Goal: Task Accomplishment & Management: Manage account settings

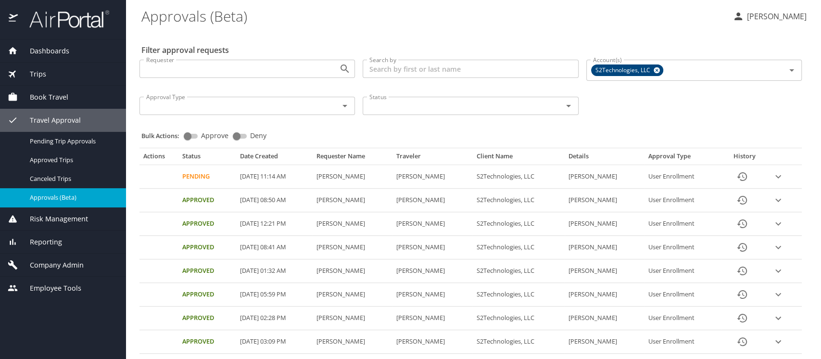
click at [50, 267] on span "Company Admin" at bounding box center [51, 265] width 66 height 11
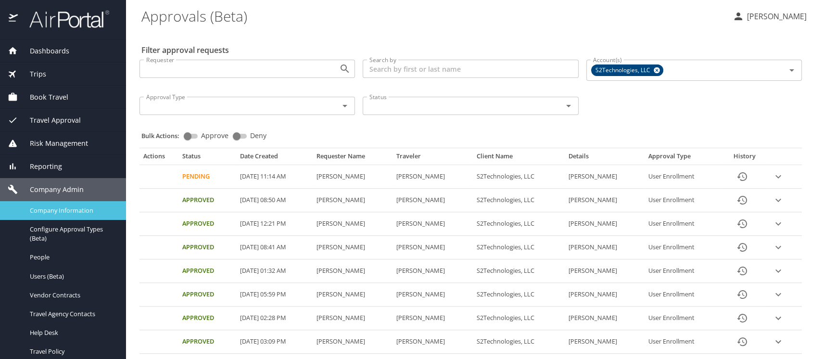
click at [42, 217] on link "Company Information" at bounding box center [63, 210] width 126 height 19
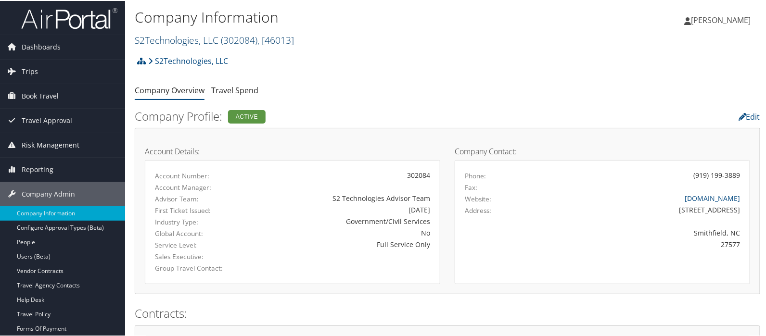
click at [184, 38] on link "S2Technologies, LLC ( 302084 ) , [ 46013 ]" at bounding box center [214, 39] width 159 height 13
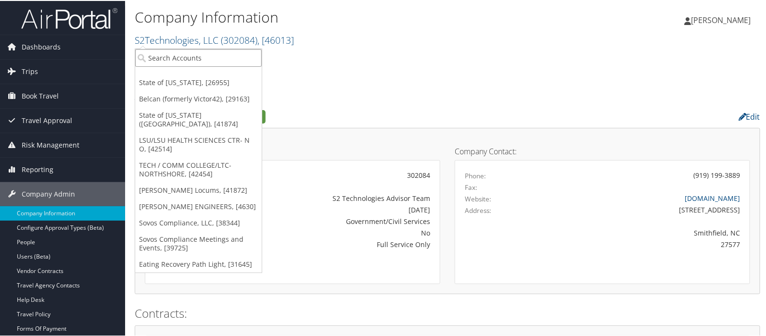
click at [163, 50] on input "search" at bounding box center [198, 57] width 127 height 18
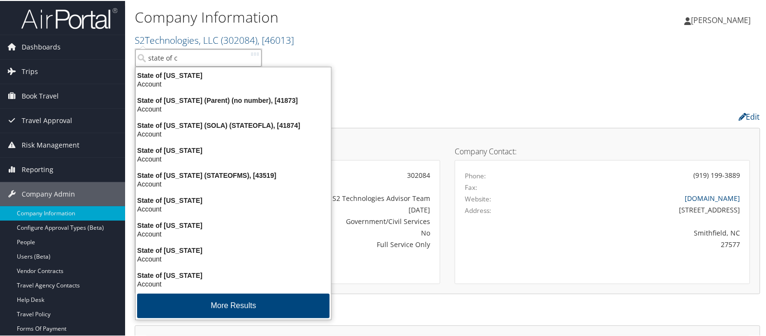
type input "state of co"
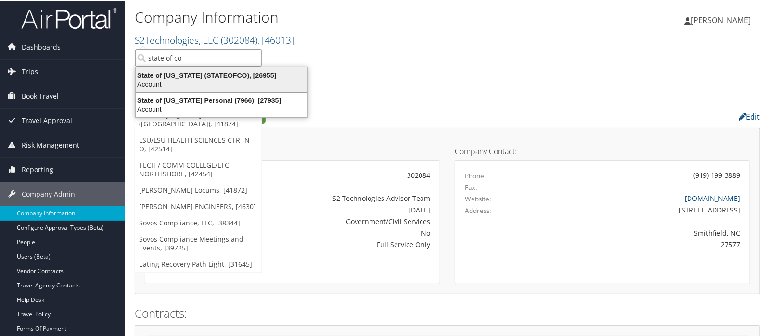
click at [162, 74] on div "State of Colorado (STATEOFCO), [26955]" at bounding box center [221, 74] width 183 height 9
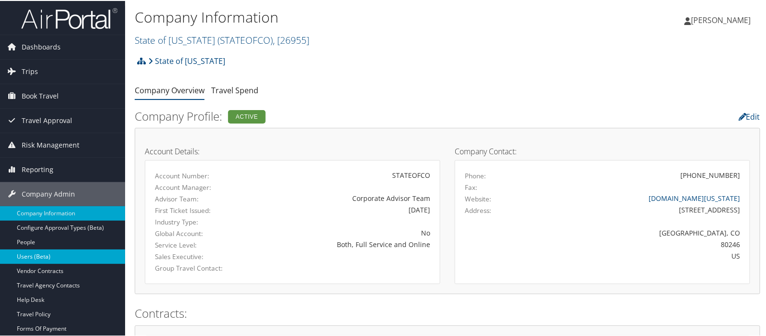
scroll to position [160, 0]
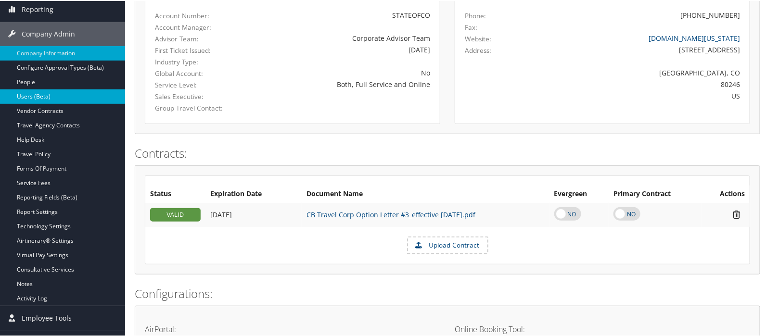
click at [47, 95] on link "Users (Beta)" at bounding box center [62, 96] width 125 height 14
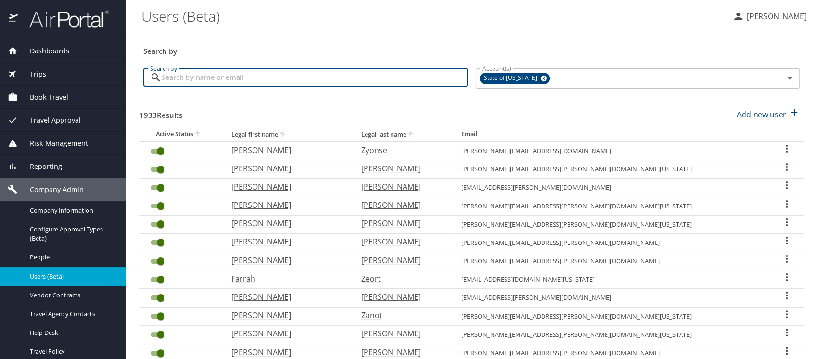
click at [184, 75] on input "Search by" at bounding box center [315, 77] width 306 height 18
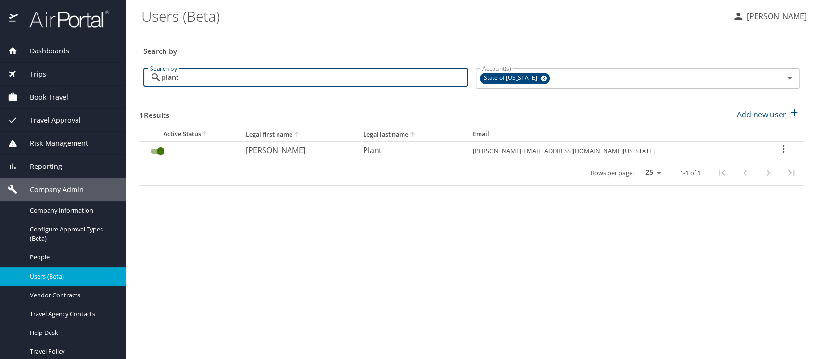
type input "plant"
click at [783, 149] on icon "User Search Table" at bounding box center [784, 149] width 2 height 8
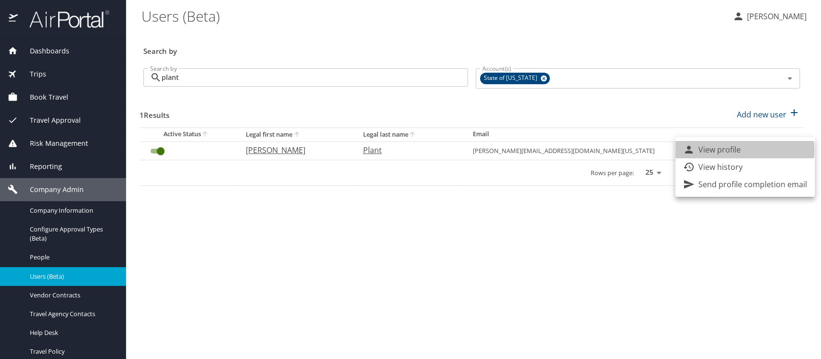
click at [735, 150] on p "View profile" at bounding box center [720, 150] width 42 height 12
select select "US"
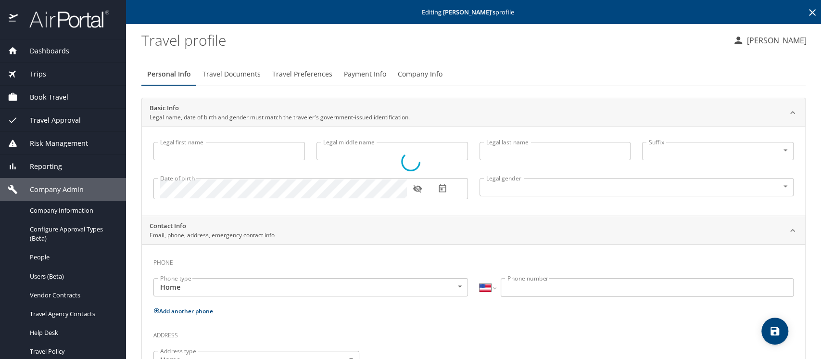
type input "Thomas"
type input "Alan"
type input "Plant"
type input "Male"
select select "US"
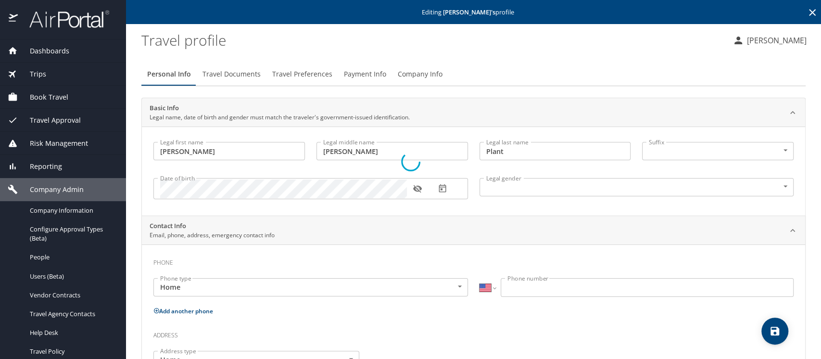
select select "US"
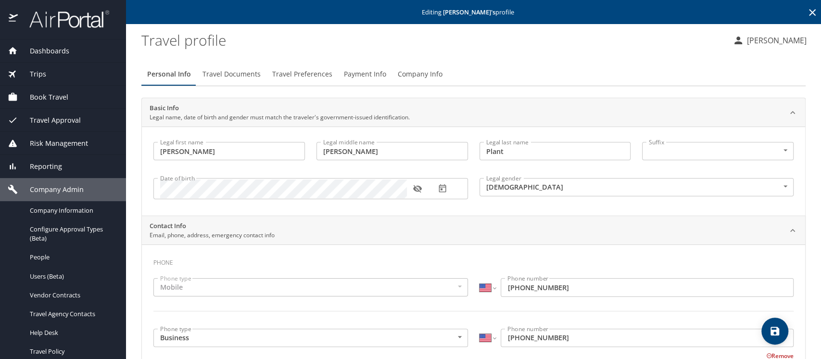
click at [411, 76] on span "Company Info" at bounding box center [420, 74] width 45 height 12
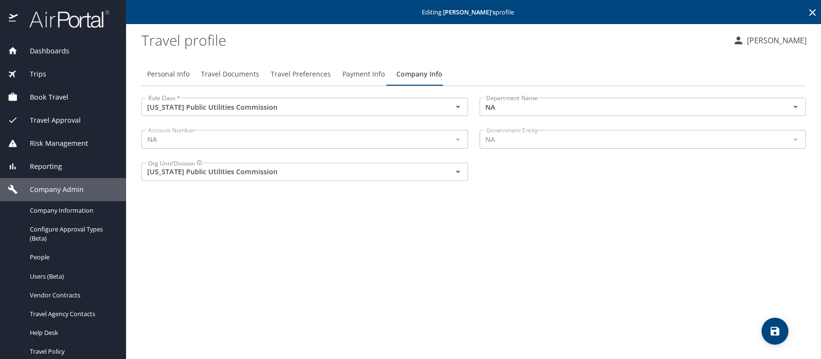
click at [51, 187] on span "Company Admin" at bounding box center [51, 189] width 66 height 11
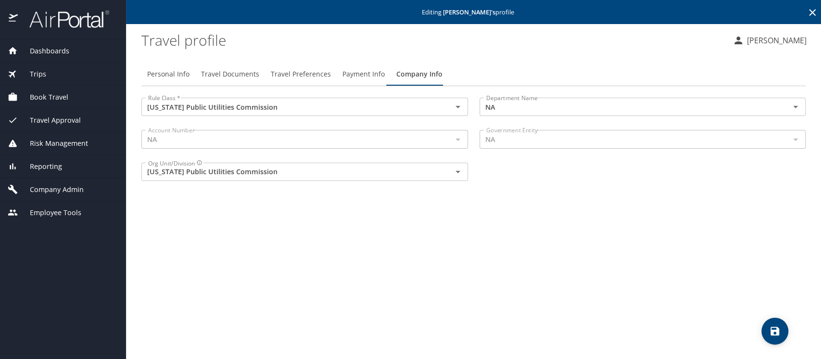
click at [69, 187] on span "Company Admin" at bounding box center [51, 189] width 66 height 11
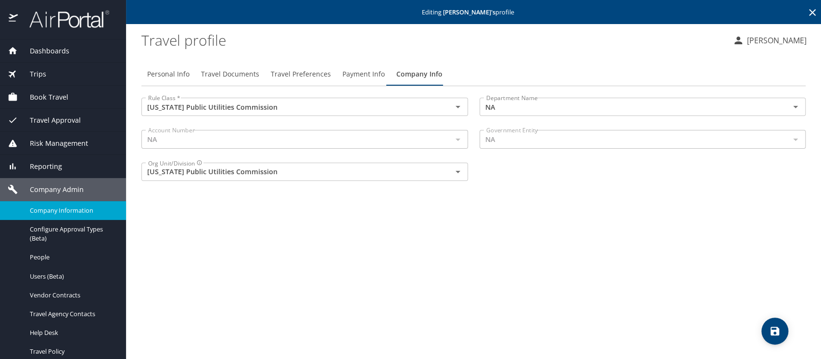
click at [51, 216] on div "Company Information" at bounding box center [63, 210] width 111 height 11
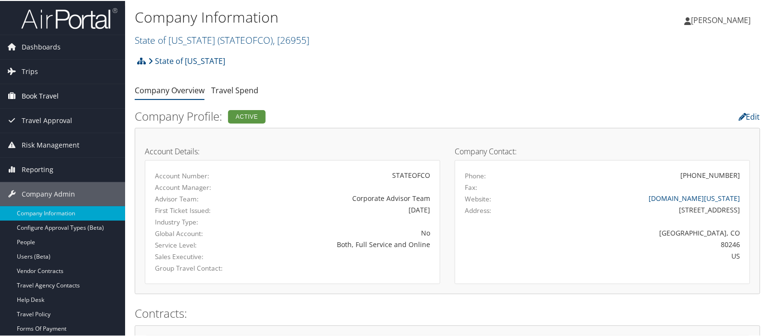
click at [32, 95] on span "Book Travel" at bounding box center [40, 95] width 37 height 24
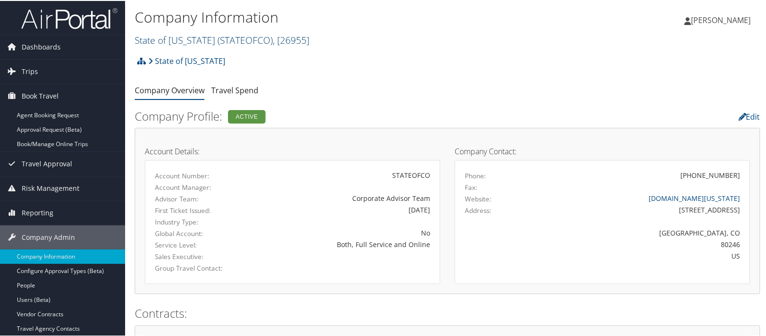
click at [157, 39] on link "State of Colorado ( STATEOFCO ) , [ 26955 ]" at bounding box center [222, 39] width 175 height 13
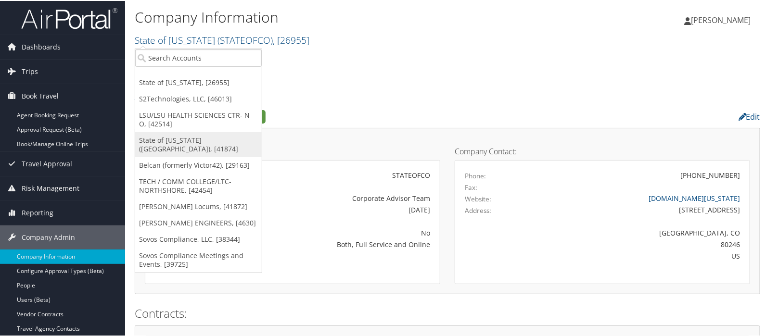
click at [163, 141] on link "State of Louisiana (SOLA), [41874]" at bounding box center [198, 143] width 127 height 25
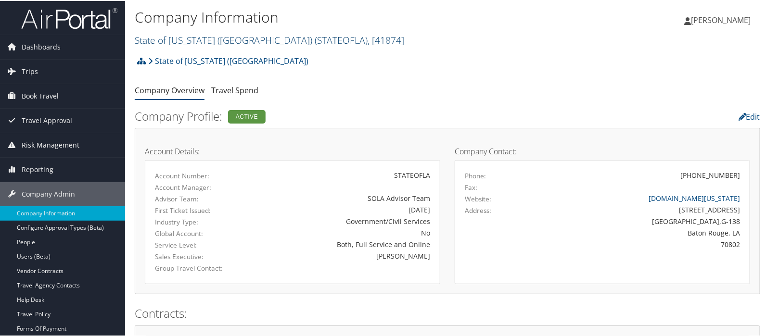
click at [164, 37] on link "State of Louisiana (SOLA) ( STATEOFLA ) , [ 41874 ]" at bounding box center [269, 39] width 269 height 13
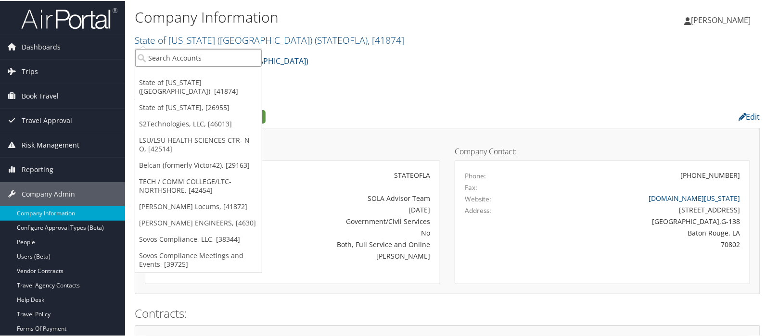
click at [156, 53] on input "search" at bounding box center [198, 57] width 127 height 18
type input "s2tec"
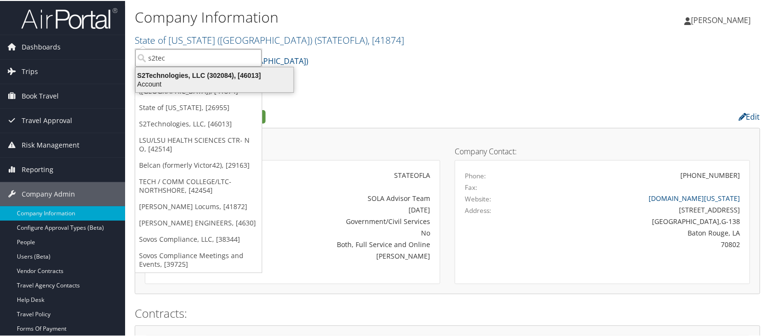
click at [212, 77] on div "S2Technologies, LLC (302084), [46013]" at bounding box center [214, 74] width 169 height 9
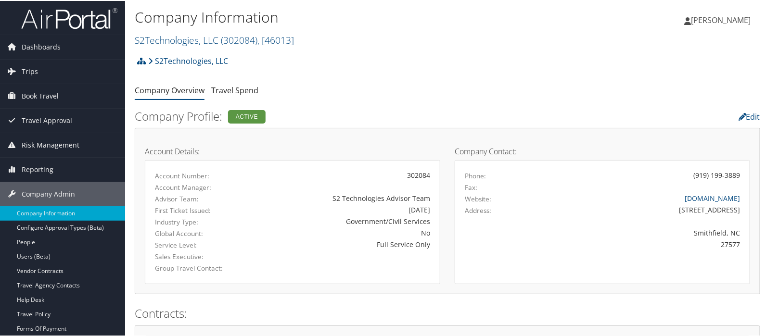
click at [37, 254] on link "Users (Beta)" at bounding box center [62, 256] width 125 height 14
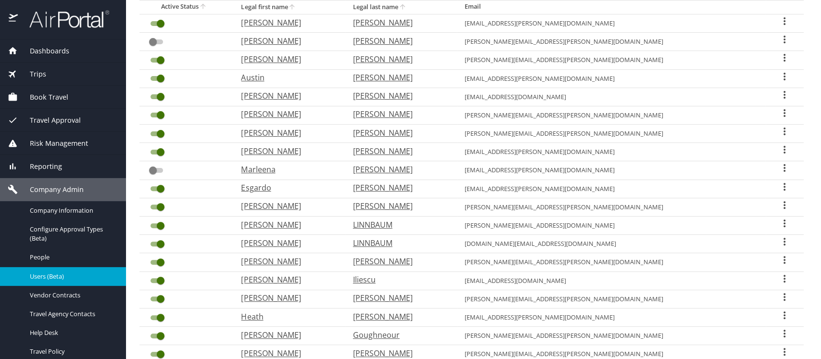
scroll to position [117, 0]
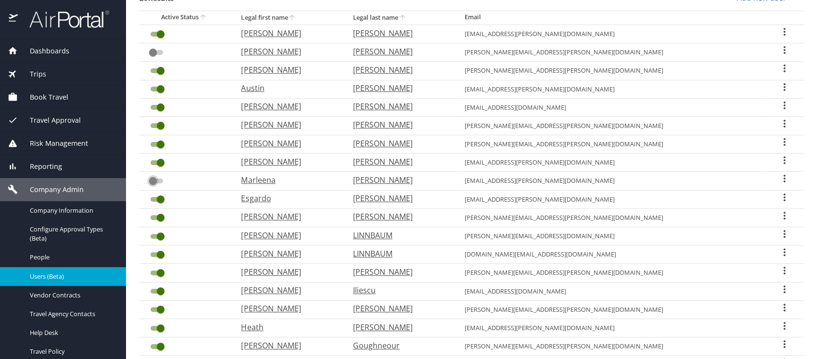
click at [160, 179] on input "User Search Table" at bounding box center [153, 181] width 35 height 12
checkbox input "false"
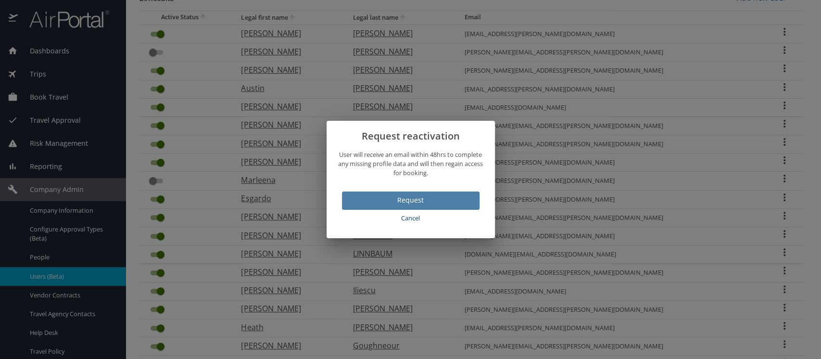
click at [408, 201] on span "Request" at bounding box center [411, 200] width 122 height 12
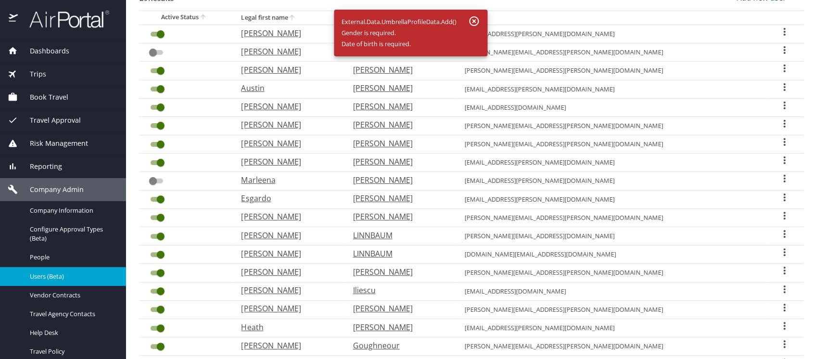
click at [474, 20] on icon "button" at bounding box center [474, 21] width 10 height 10
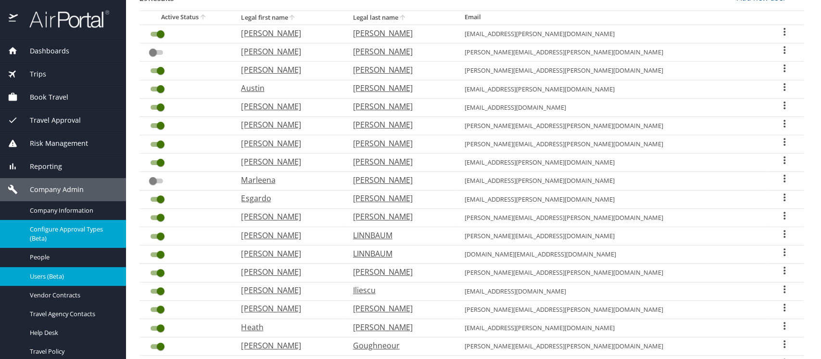
click at [57, 230] on span "Configure Approval Types (Beta)" at bounding box center [72, 234] width 85 height 18
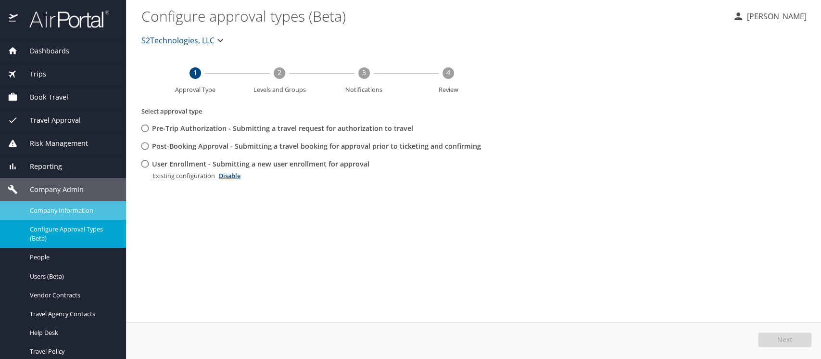
click at [53, 209] on span "Company Information" at bounding box center [72, 210] width 85 height 9
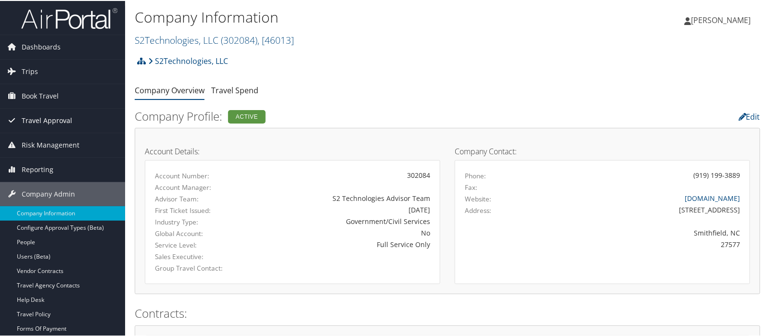
click at [45, 117] on span "Travel Approval" at bounding box center [47, 120] width 51 height 24
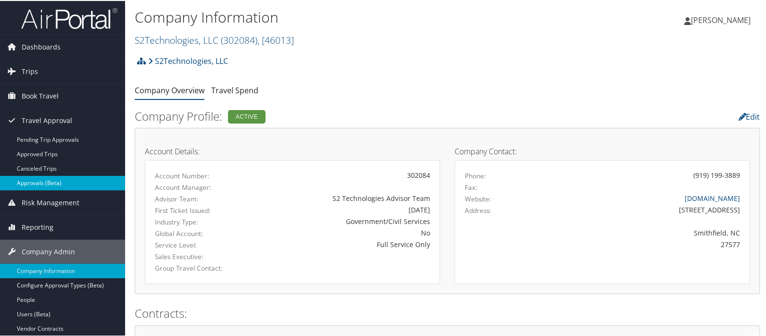
click at [42, 181] on link "Approvals (Beta)" at bounding box center [62, 182] width 125 height 14
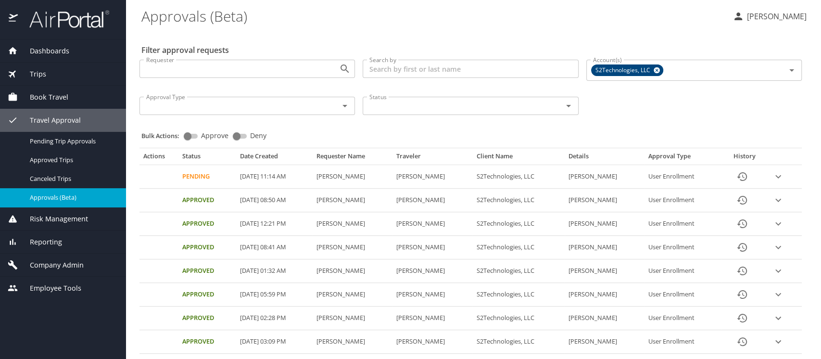
click at [195, 136] on input "Approve" at bounding box center [187, 136] width 35 height 12
checkbox input "true"
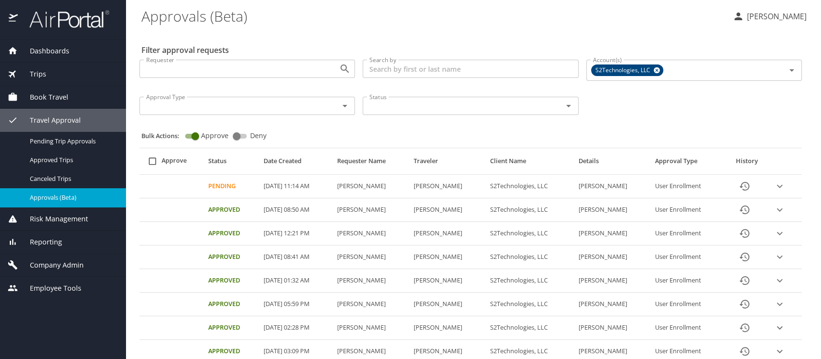
click at [152, 159] on input "select all approval requests" at bounding box center [152, 161] width 18 height 18
checkbox input "false"
click at [741, 188] on icon "History" at bounding box center [745, 186] width 12 height 12
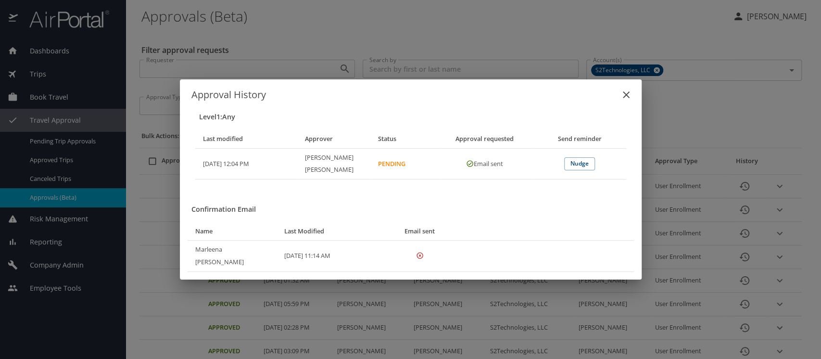
click at [627, 98] on icon "close" at bounding box center [626, 94] width 7 height 7
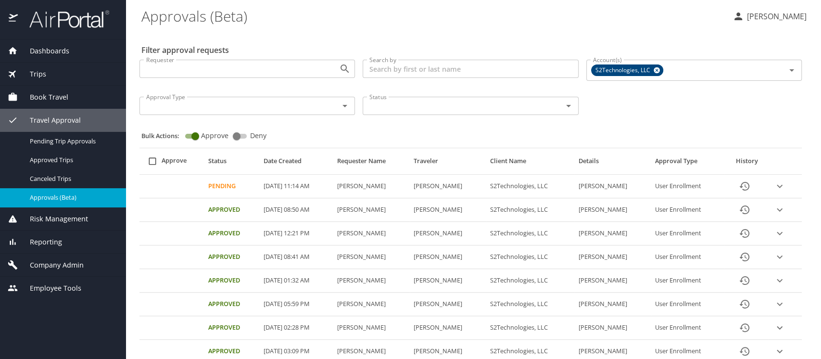
click at [774, 187] on icon "expand row" at bounding box center [780, 186] width 12 height 12
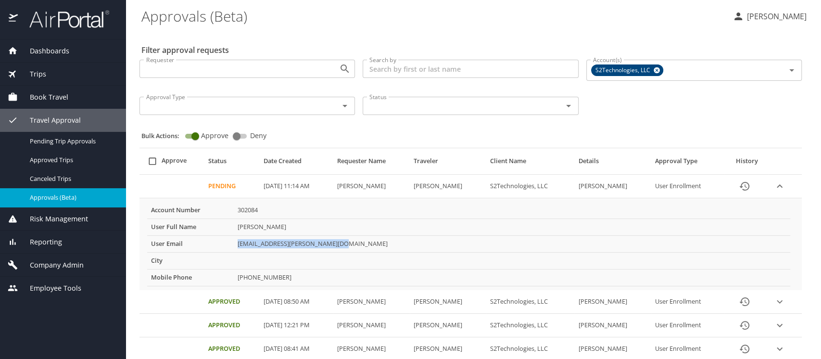
drag, startPoint x: 234, startPoint y: 246, endPoint x: 339, endPoint y: 243, distance: 104.9
click at [339, 243] on td "[EMAIL_ADDRESS][PERSON_NAME][DOMAIN_NAME]" at bounding box center [512, 243] width 557 height 17
copy td "[EMAIL_ADDRESS][PERSON_NAME][DOMAIN_NAME]"
